Goal: Task Accomplishment & Management: Manage account settings

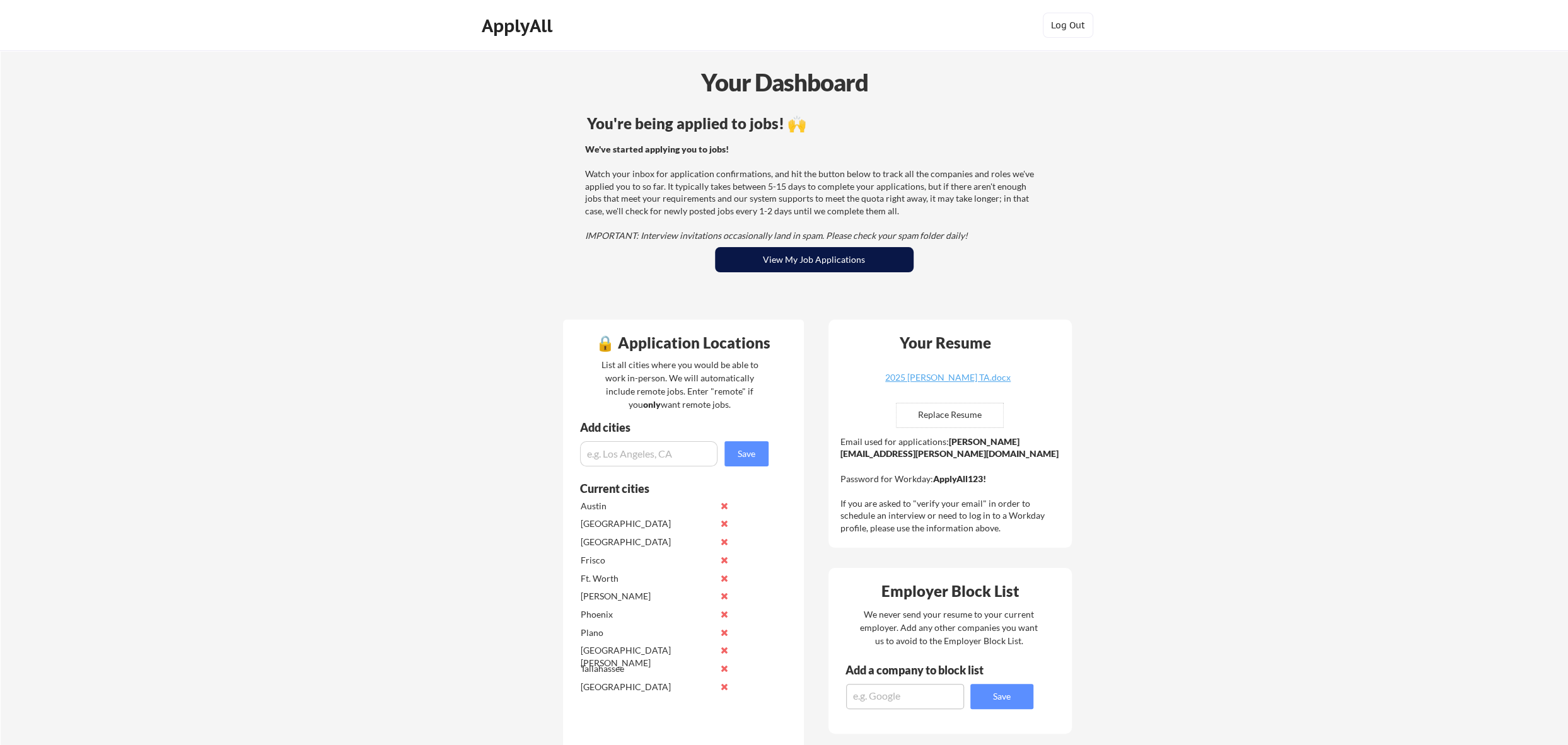
click at [819, 259] on button "View My Job Applications" at bounding box center [814, 259] width 199 height 25
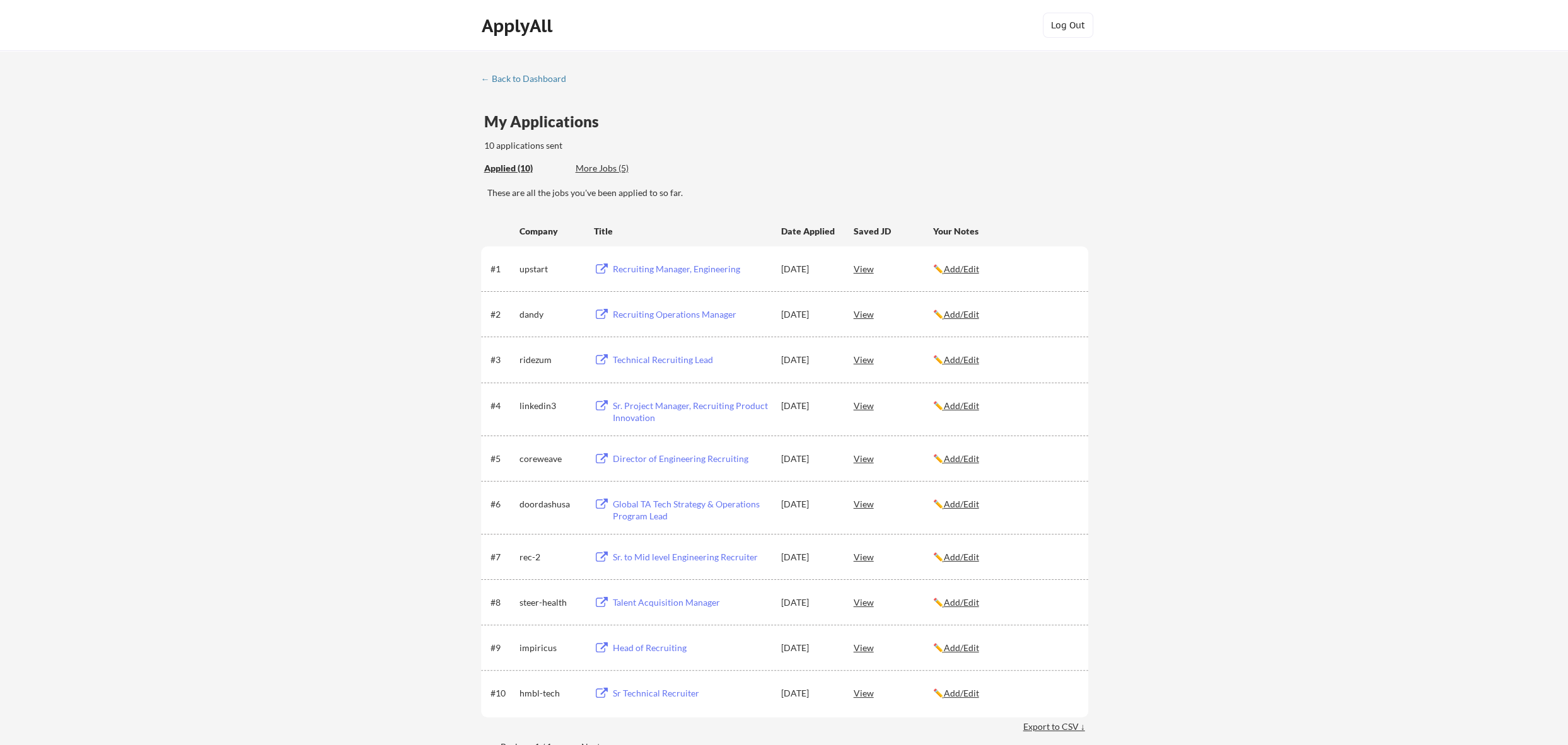
click at [601, 171] on div "More Jobs (5)" at bounding box center [621, 168] width 93 height 12
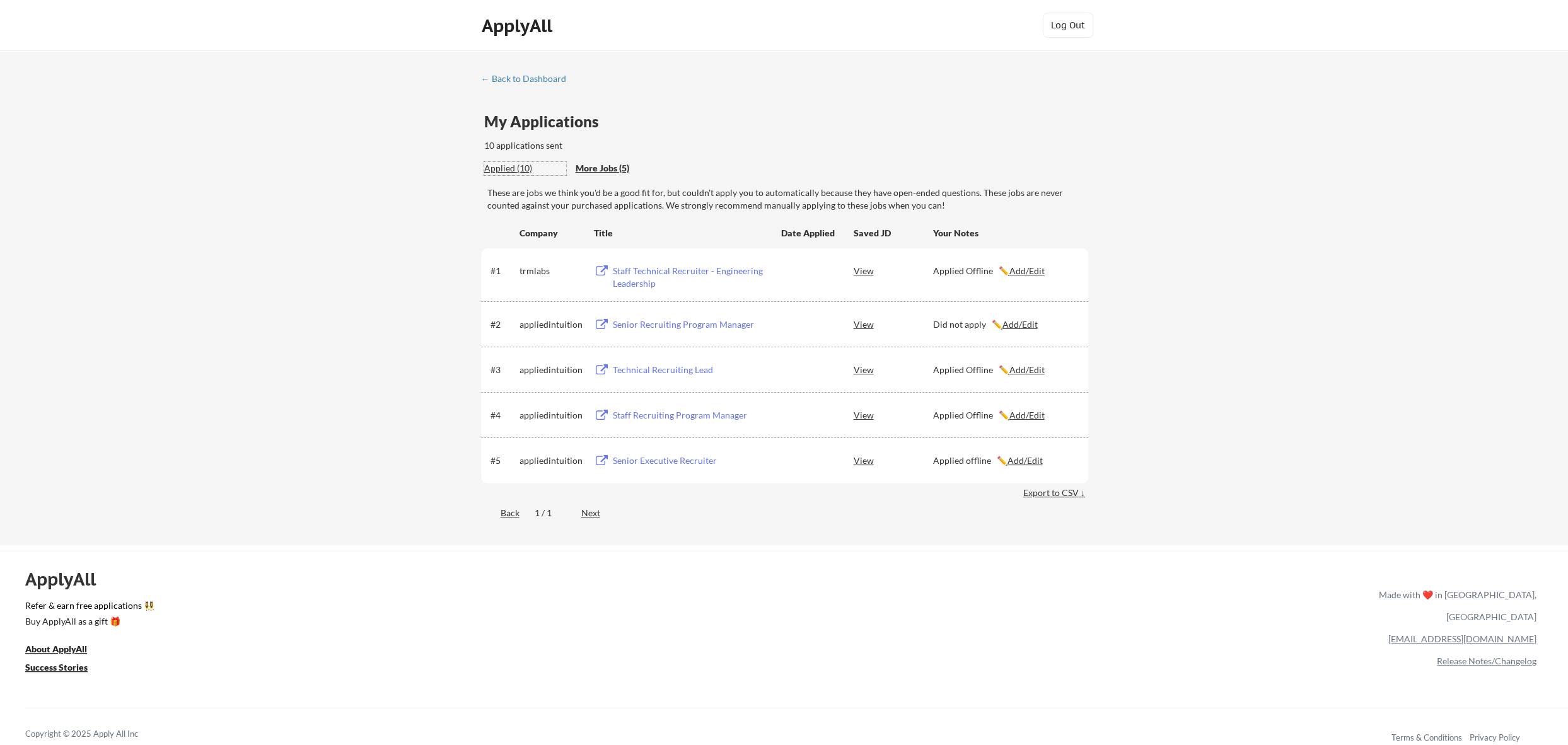
click at [498, 167] on div "Applied (10)" at bounding box center [525, 168] width 82 height 12
